Goal: Information Seeking & Learning: Learn about a topic

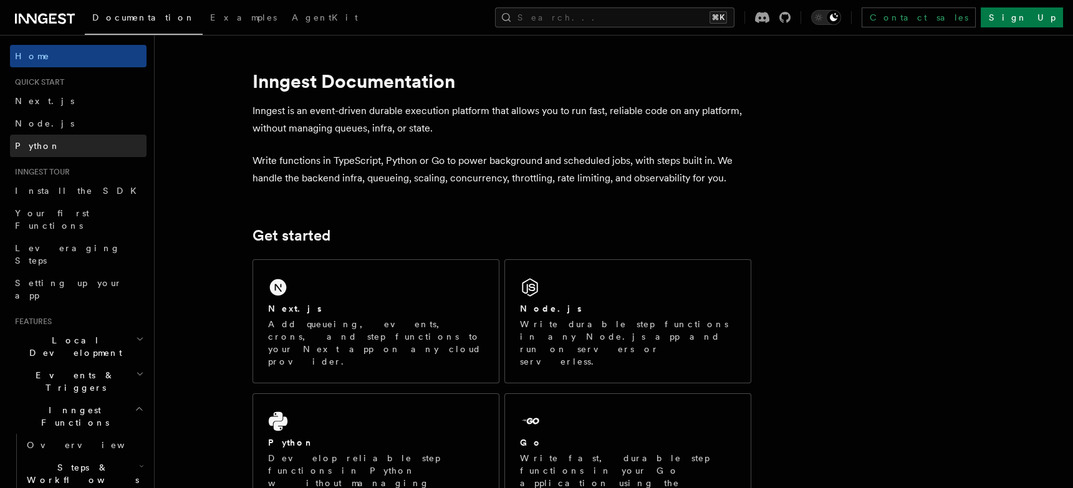
click at [72, 150] on link "Python" at bounding box center [78, 146] width 136 height 22
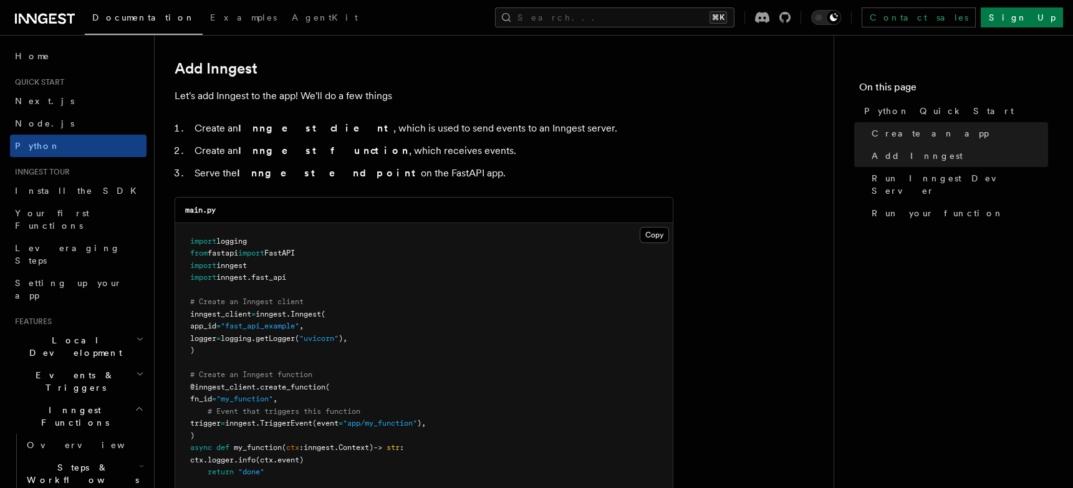
scroll to position [735, 0]
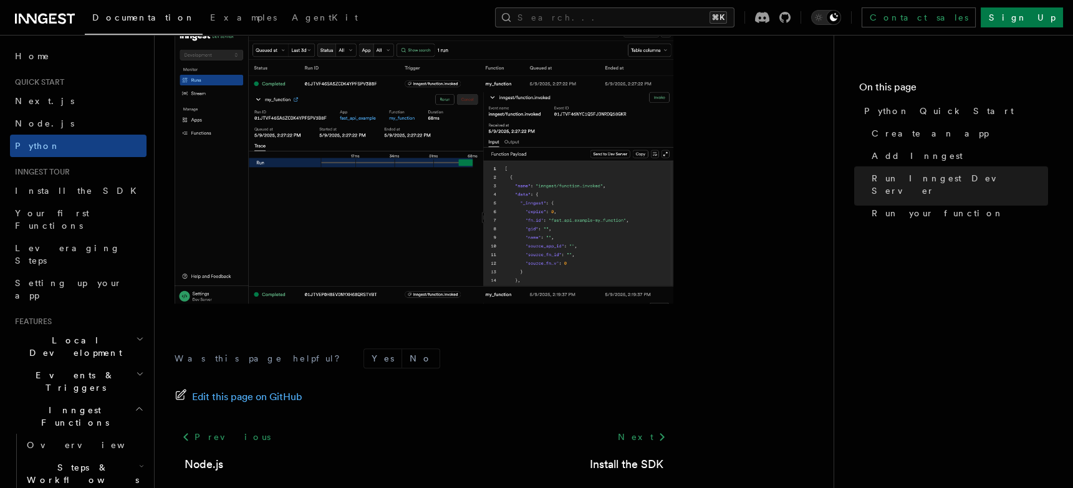
click at [621, 184] on img at bounding box center [423, 163] width 499 height 280
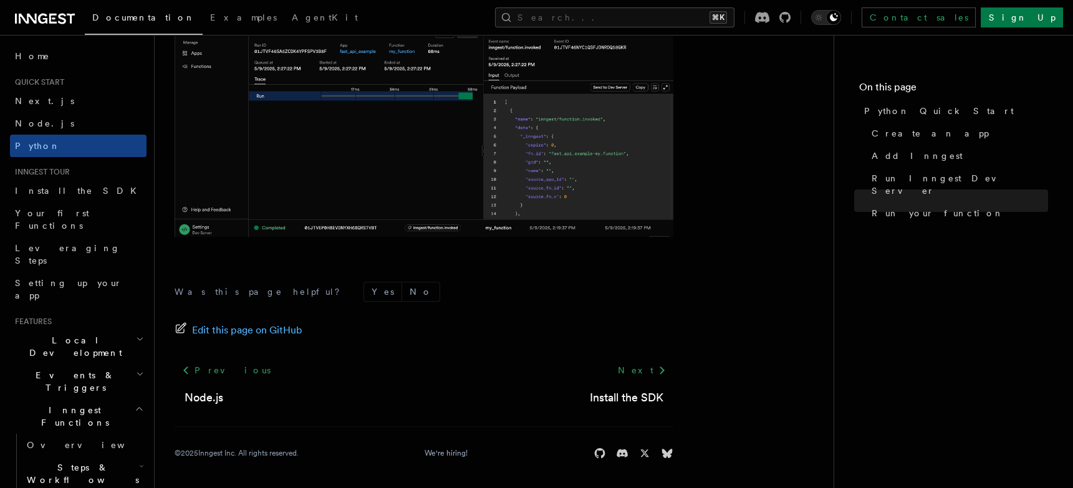
click at [81, 334] on span "Local Development" at bounding box center [73, 346] width 126 height 25
click at [90, 364] on link "Overview" at bounding box center [84, 375] width 125 height 22
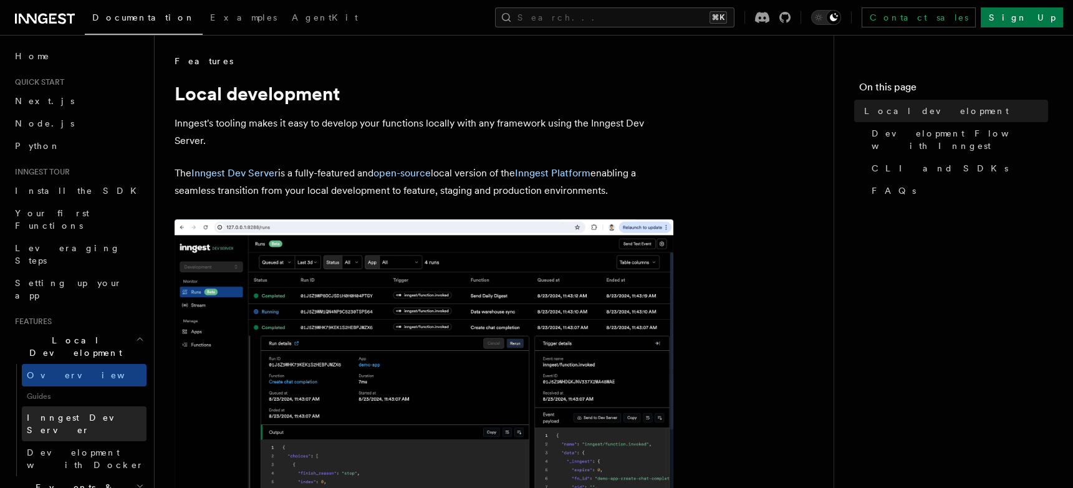
click at [94, 406] on link "Inngest Dev Server" at bounding box center [84, 423] width 125 height 35
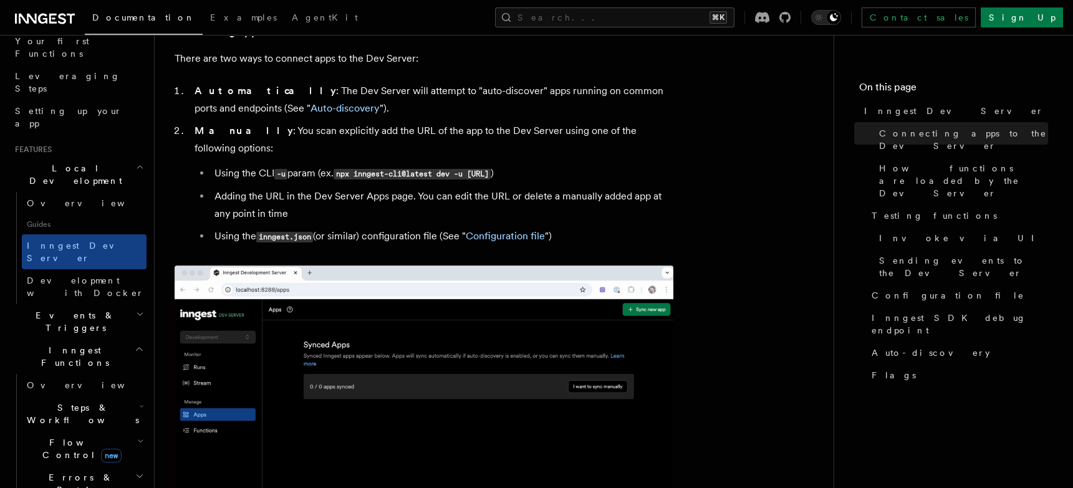
scroll to position [193, 0]
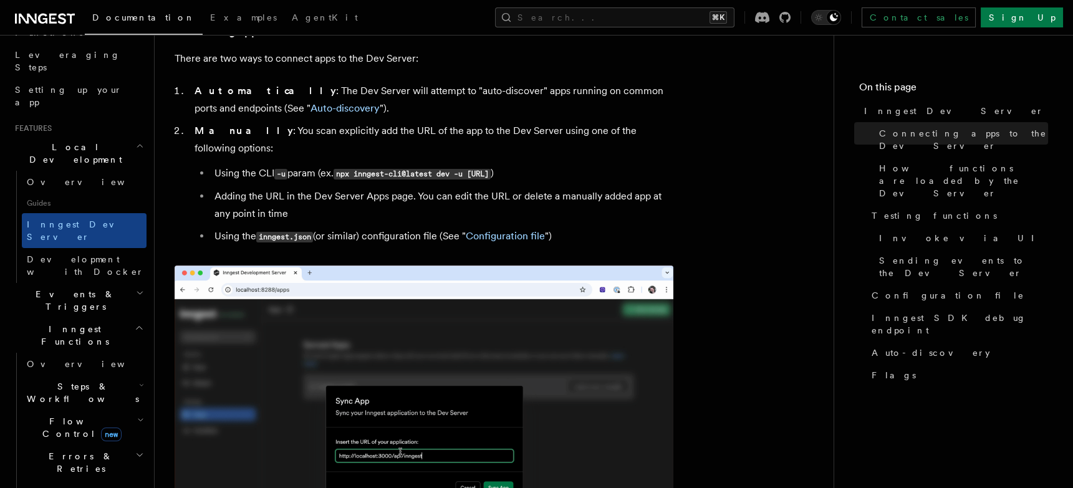
click at [103, 410] on h2 "Flow Control new" at bounding box center [84, 427] width 125 height 35
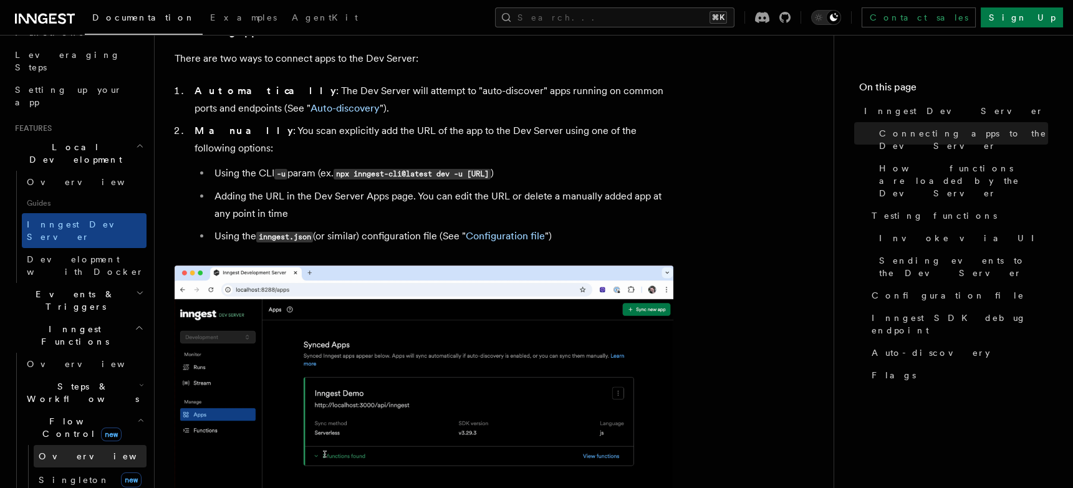
click at [87, 445] on link "Overview" at bounding box center [90, 456] width 113 height 22
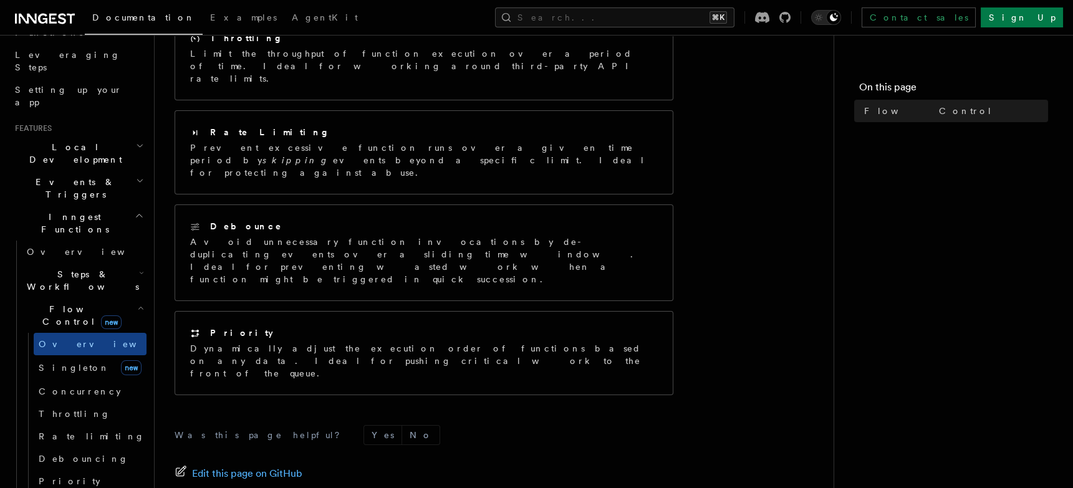
scroll to position [317, 0]
click at [98, 380] on link "Concurrency" at bounding box center [90, 391] width 113 height 22
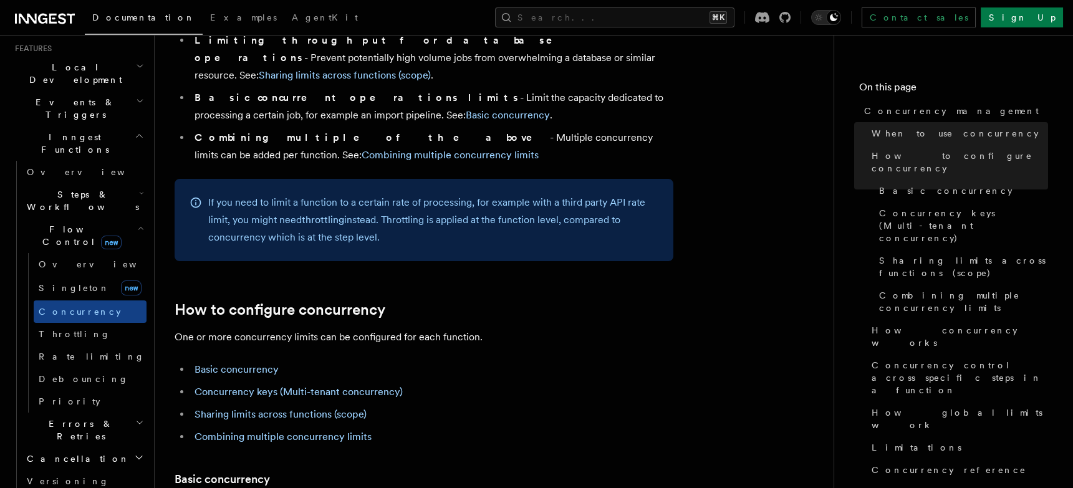
scroll to position [274, 0]
click at [86, 446] on h2 "Cancellation" at bounding box center [84, 457] width 125 height 22
click at [90, 411] on h2 "Errors & Retries" at bounding box center [84, 428] width 125 height 35
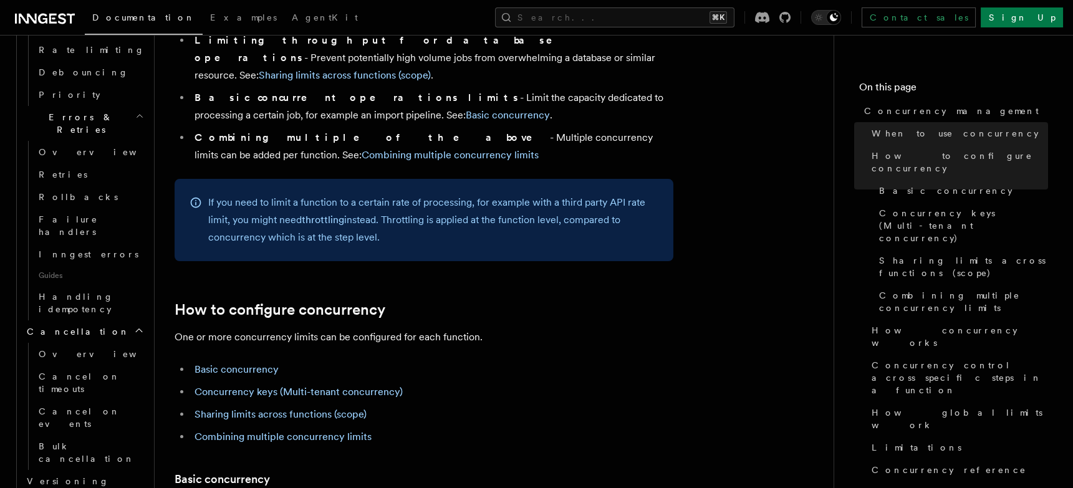
scroll to position [598, 0]
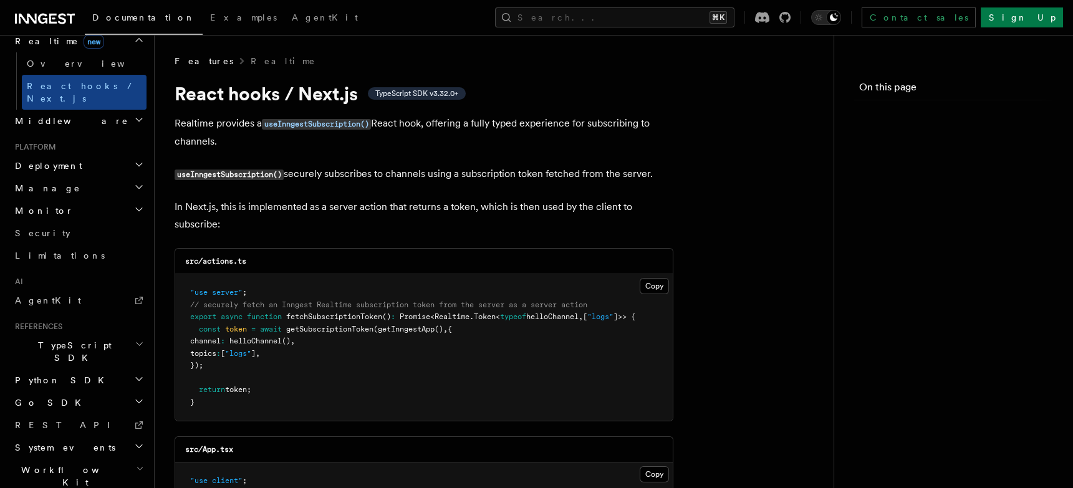
scroll to position [554, 0]
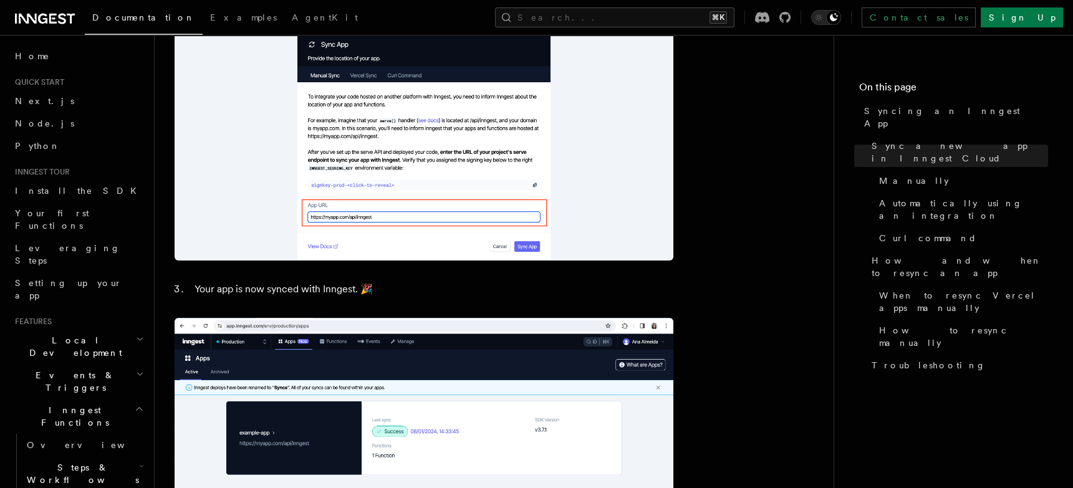
scroll to position [1150, 0]
